Goal: Information Seeking & Learning: Learn about a topic

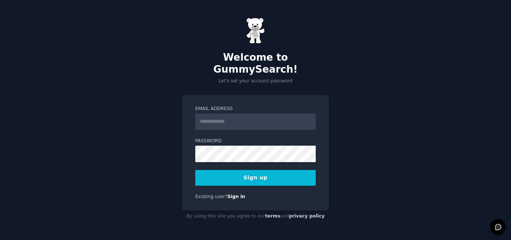
type input "**********"
paste input "**********"
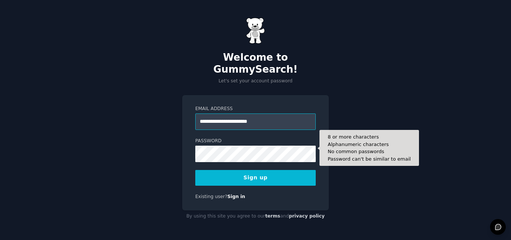
type input "**********"
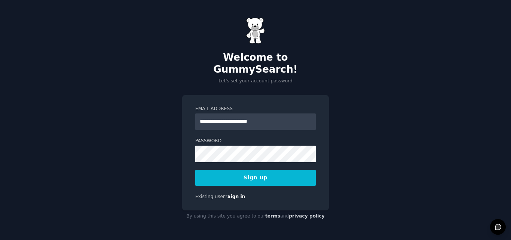
click at [251, 170] on button "Sign up" at bounding box center [255, 178] width 120 height 16
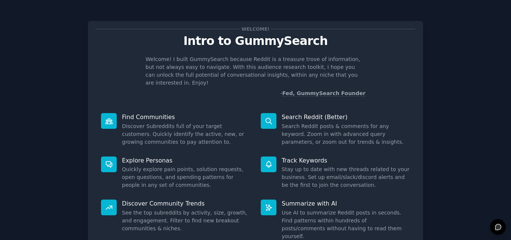
scroll to position [53, 0]
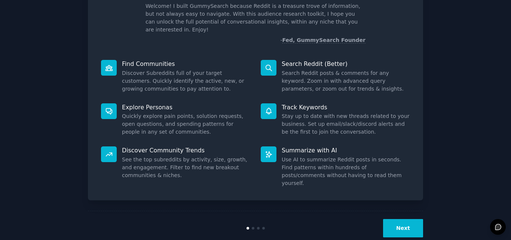
click at [405, 219] on button "Next" at bounding box center [403, 228] width 40 height 18
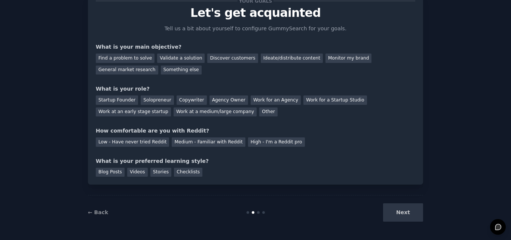
scroll to position [28, 0]
click at [197, 75] on div "Your goals Let's get acquainted Tell us a bit about yourself to configure Gummy…" at bounding box center [255, 89] width 319 height 176
click at [135, 59] on div "Find a problem to solve" at bounding box center [125, 57] width 59 height 9
click at [171, 58] on div "Validate a solution" at bounding box center [180, 57] width 47 height 9
click at [127, 56] on div "Find a problem to solve" at bounding box center [125, 57] width 59 height 9
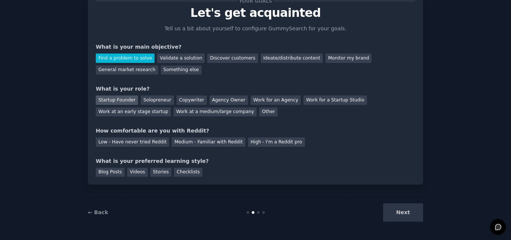
click at [117, 96] on div "Startup Founder" at bounding box center [117, 99] width 42 height 9
click at [197, 142] on div "Medium - Familiar with Reddit" at bounding box center [208, 141] width 73 height 9
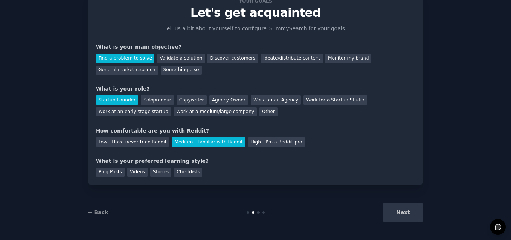
click at [393, 205] on div "Next" at bounding box center [367, 212] width 112 height 18
click at [395, 213] on div "Next" at bounding box center [367, 212] width 112 height 18
click at [174, 170] on div "Checklists" at bounding box center [188, 172] width 28 height 9
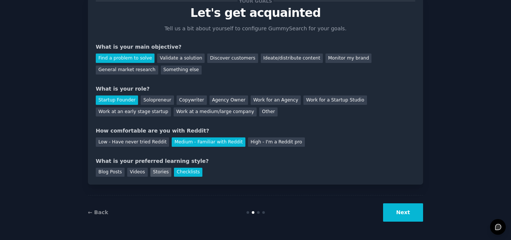
click at [159, 172] on div "Stories" at bounding box center [160, 172] width 21 height 9
click at [399, 218] on button "Next" at bounding box center [403, 212] width 40 height 18
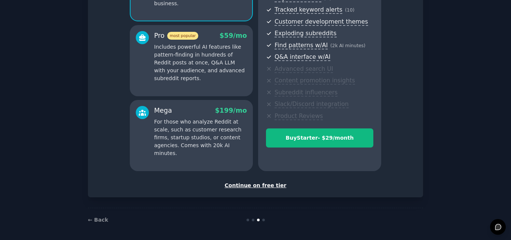
scroll to position [119, 0]
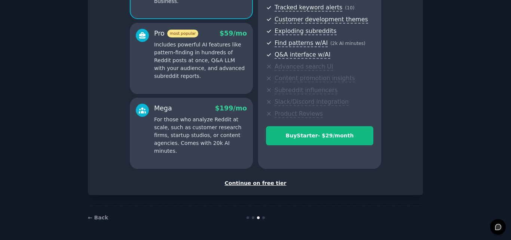
click at [267, 183] on div "Continue on free tier" at bounding box center [255, 183] width 319 height 8
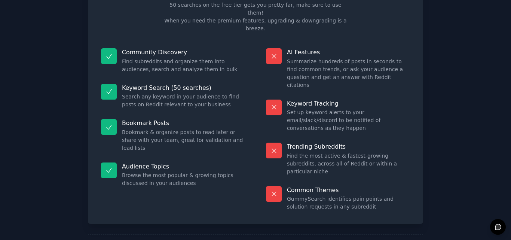
click at [267, 183] on div "Free plan info Included in the Free tier 50 searches on the free tier gets you …" at bounding box center [255, 96] width 335 height 254
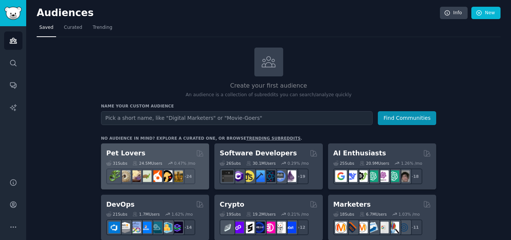
click at [150, 158] on div "31 Sub s 24.5M Users 0.47 % /mo r/ballpython + 24" at bounding box center [155, 171] width 98 height 26
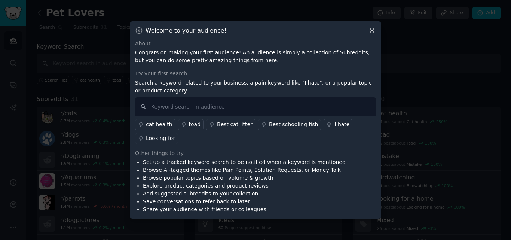
click at [371, 30] on icon at bounding box center [372, 30] width 4 height 4
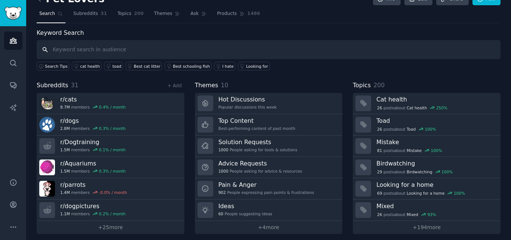
scroll to position [18, 0]
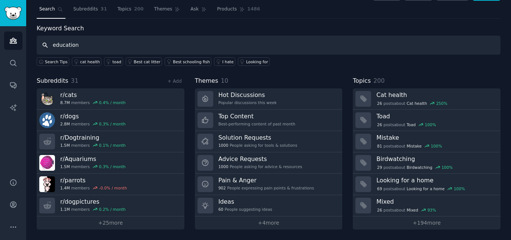
type input "education"
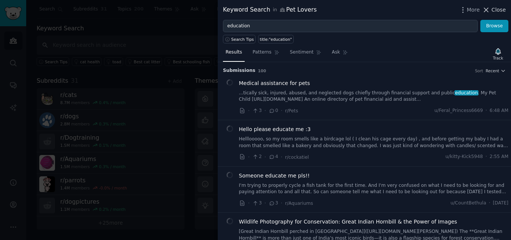
click at [490, 7] on icon at bounding box center [486, 10] width 8 height 8
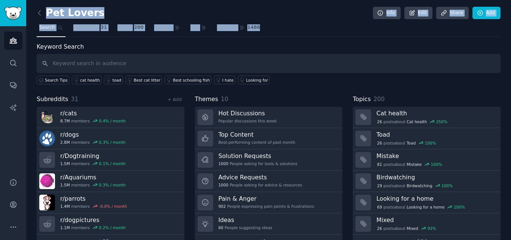
drag, startPoint x: 489, startPoint y: 8, endPoint x: 149, endPoint y: 39, distance: 341.0
click at [149, 39] on div "Pet Lovers Info Edit Share Add Search Subreddits 31 Topics 200 Themes Ask Produ…" at bounding box center [269, 128] width 464 height 237
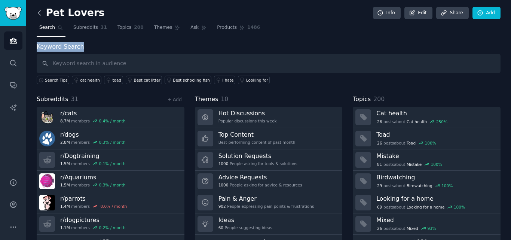
click at [37, 13] on icon at bounding box center [40, 13] width 8 height 8
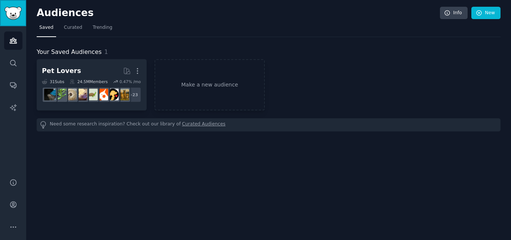
click at [11, 13] on img "Sidebar" at bounding box center [12, 13] width 17 height 13
click at [9, 71] on link "Search" at bounding box center [13, 63] width 18 height 18
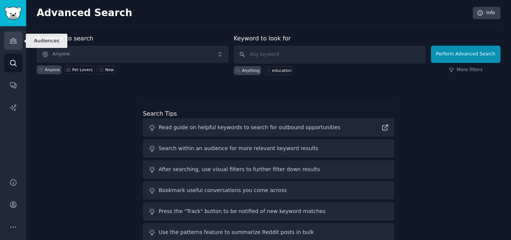
click at [12, 47] on link "Audiences" at bounding box center [13, 40] width 18 height 18
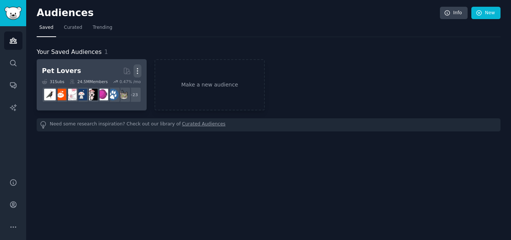
click at [135, 72] on icon "button" at bounding box center [138, 71] width 8 height 8
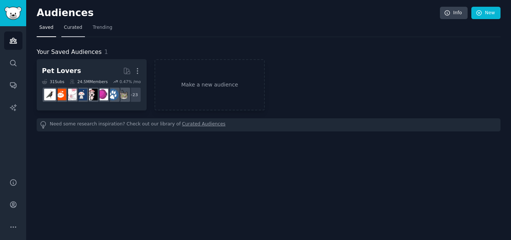
click at [70, 29] on span "Curated" at bounding box center [73, 27] width 18 height 7
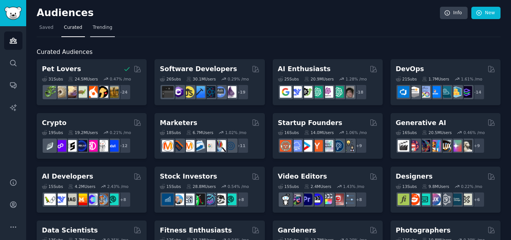
click at [96, 26] on span "Trending" at bounding box center [102, 27] width 19 height 7
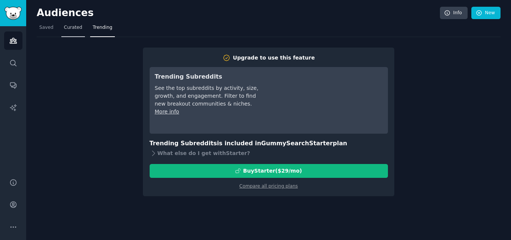
click at [77, 29] on span "Curated" at bounding box center [73, 27] width 18 height 7
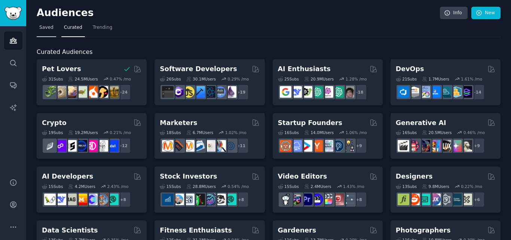
click at [42, 28] on span "Saved" at bounding box center [46, 27] width 14 height 7
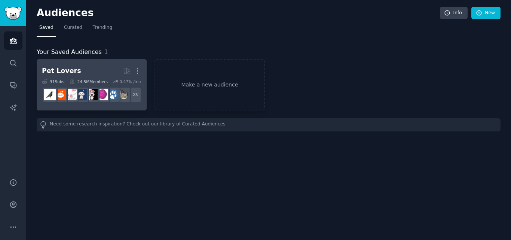
click at [106, 71] on h2 "Pet Lovers More" at bounding box center [91, 70] width 99 height 13
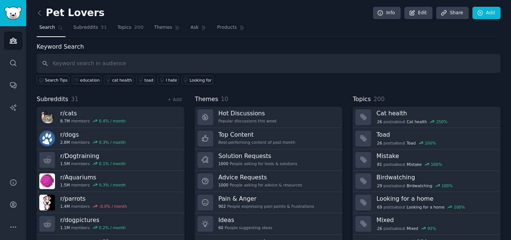
scroll to position [18, 0]
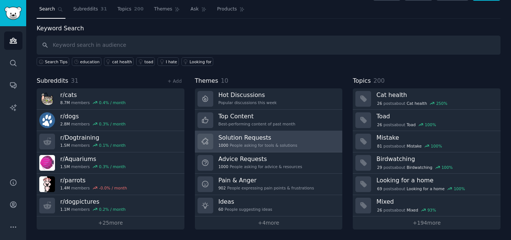
click at [301, 137] on link "Solution Requests 1000 People asking for tools & solutions" at bounding box center [269, 141] width 148 height 21
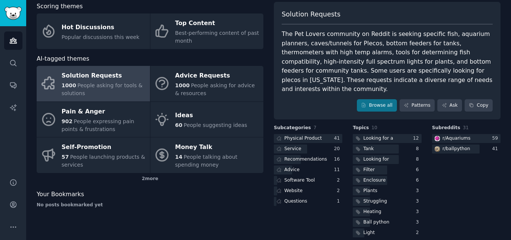
scroll to position [24, 0]
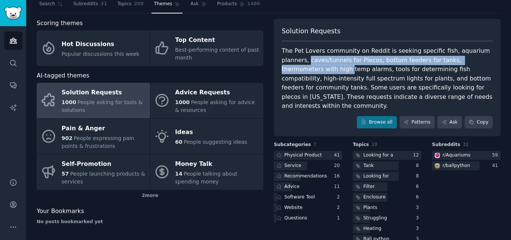
drag, startPoint x: 496, startPoint y: 62, endPoint x: 496, endPoint y: 53, distance: 8.2
click at [496, 53] on div "Solution Requests The Pet Lovers community on Reddit is seeking specific fish, …" at bounding box center [387, 78] width 227 height 118
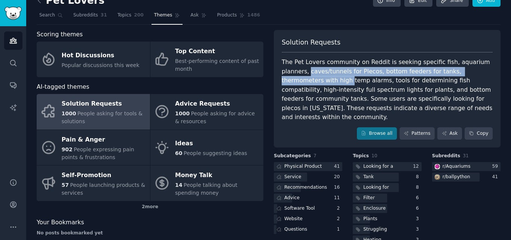
scroll to position [0, 0]
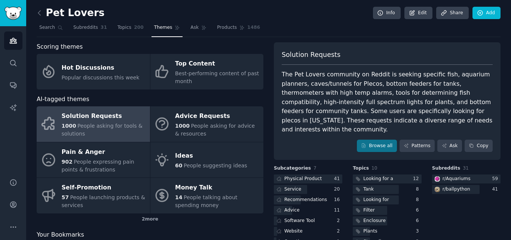
click at [381, 49] on div "Solution Requests The Pet Lovers community on Reddit is seeking specific fish, …" at bounding box center [387, 101] width 227 height 118
click at [411, 139] on link "Patterns" at bounding box center [416, 145] width 35 height 13
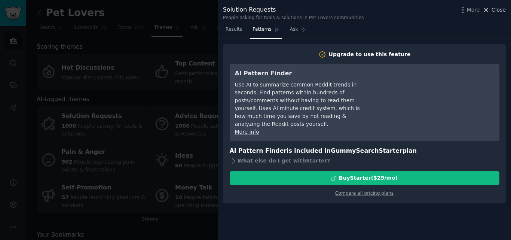
click at [499, 12] on span "Close" at bounding box center [498, 10] width 14 height 8
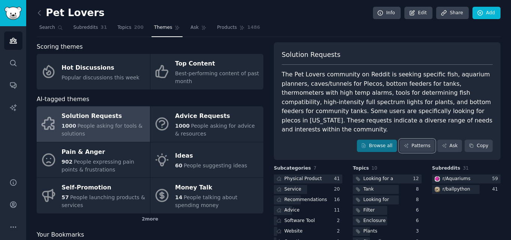
scroll to position [40, 0]
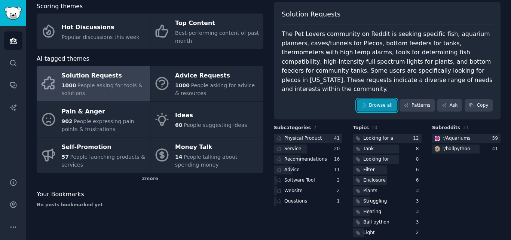
click at [374, 100] on link "Browse all" at bounding box center [377, 105] width 40 height 13
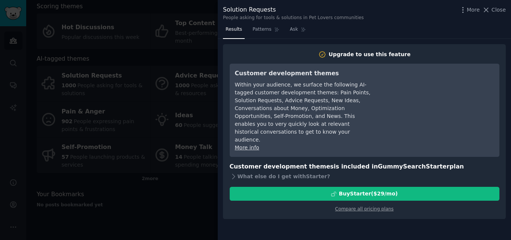
click at [374, 100] on body "Audiences Search Conversations AI Reports Help Account More Pet Lovers Info Edi…" at bounding box center [255, 120] width 511 height 240
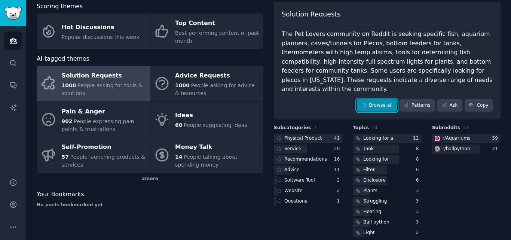
click at [374, 100] on link "Browse all" at bounding box center [377, 105] width 40 height 13
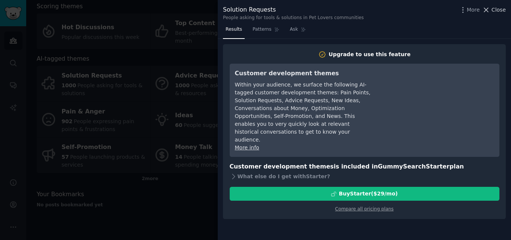
click at [488, 11] on icon at bounding box center [486, 10] width 8 height 8
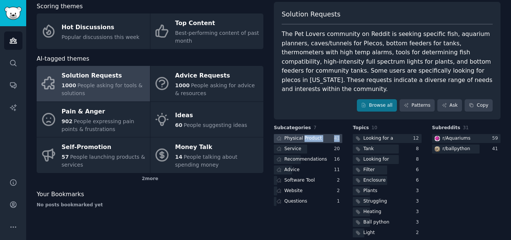
drag, startPoint x: 296, startPoint y: 134, endPoint x: 300, endPoint y: 131, distance: 5.1
click at [300, 134] on div "Physical Product 41 Service 20 Recommendations 16 Advice 11 Software Tool 2 Web…" at bounding box center [308, 170] width 68 height 72
click at [300, 135] on div "Physical Product" at bounding box center [302, 138] width 37 height 7
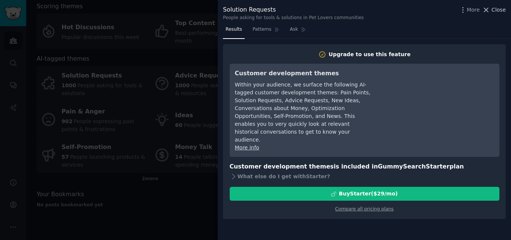
click at [502, 12] on span "Close" at bounding box center [498, 10] width 14 height 8
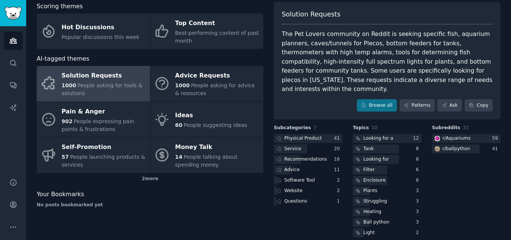
click at [445, 73] on div "The Pet Lovers community on Reddit is seeking specific fish, aquarium planners,…" at bounding box center [387, 62] width 211 height 64
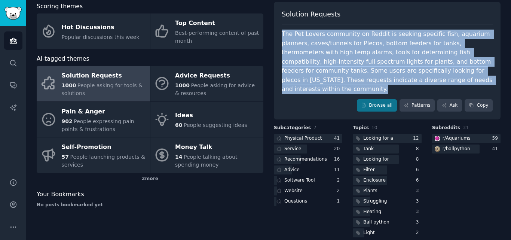
click at [445, 73] on div "The Pet Lovers community on Reddit is seeking specific fish, aquarium planners,…" at bounding box center [387, 62] width 211 height 64
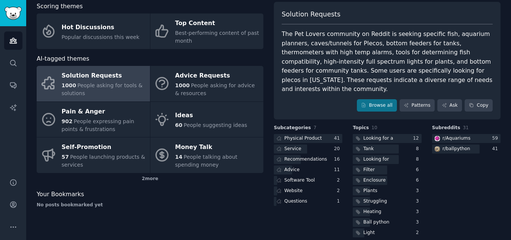
click at [454, 233] on div "Pet Lovers Info Edit Share Add Search Subreddits 31 Topics 200 Themes Ask Produ…" at bounding box center [268, 104] width 485 height 289
click at [481, 99] on button "Copy" at bounding box center [478, 105] width 28 height 13
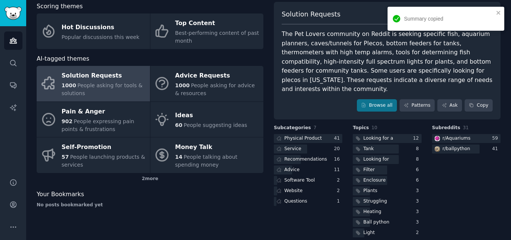
click at [325, 73] on div "The Pet Lovers community on Reddit is seeking specific fish, aquarium planners,…" at bounding box center [387, 62] width 211 height 64
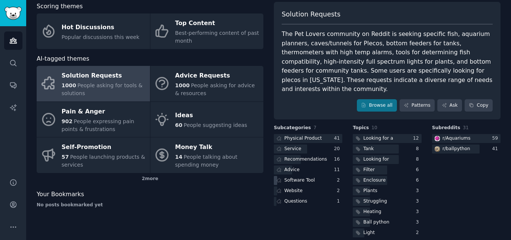
click at [314, 176] on div "Software Tool" at bounding box center [308, 180] width 68 height 9
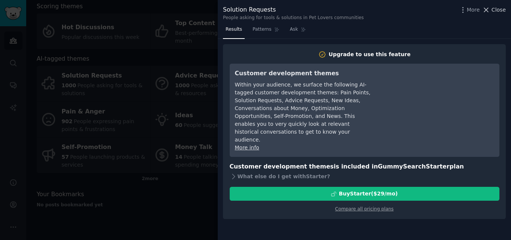
click at [490, 10] on icon at bounding box center [486, 10] width 8 height 8
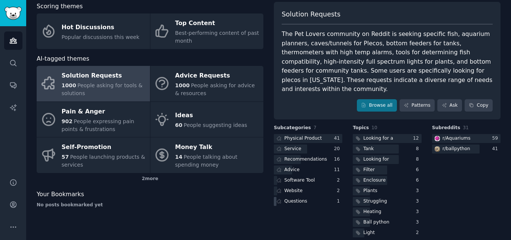
click at [287, 198] on div "Questions" at bounding box center [295, 201] width 23 height 7
